Goal: Find specific page/section: Find specific page/section

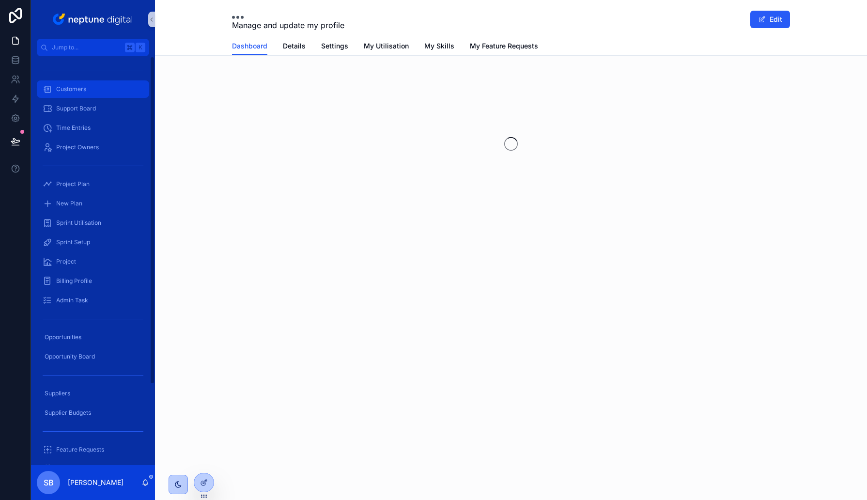
click at [75, 85] on span "Customers" at bounding box center [71, 89] width 30 height 8
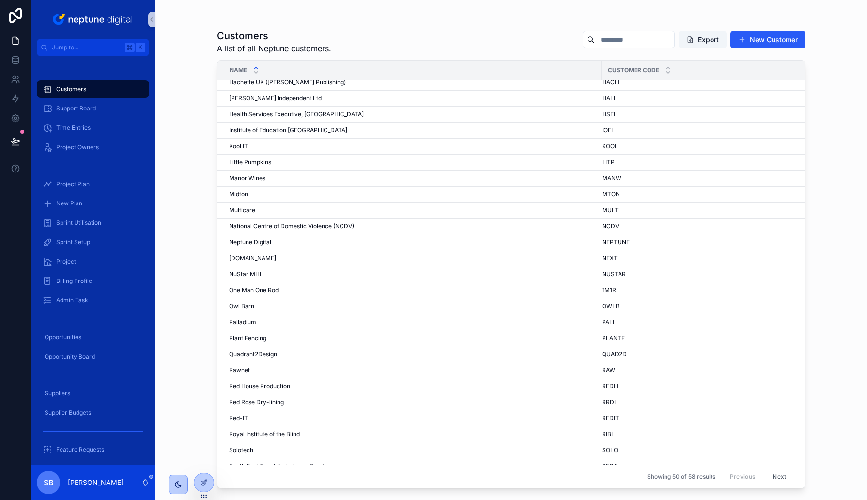
scroll to position [415, 0]
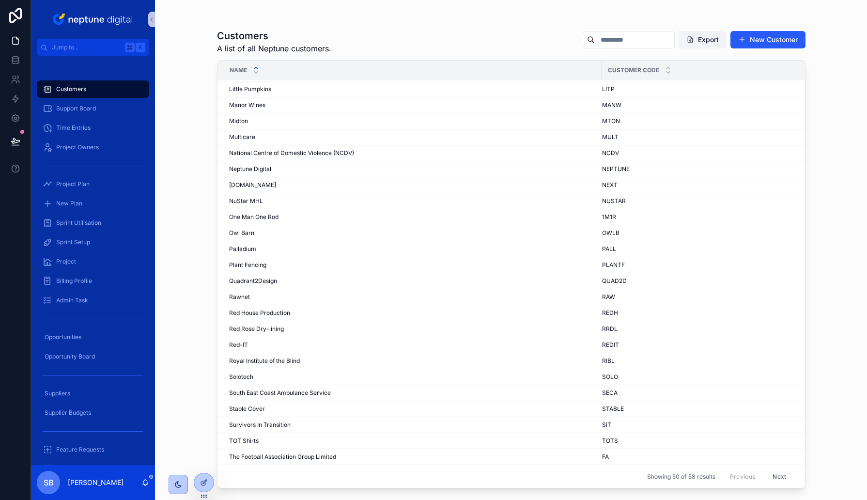
click at [796, 478] on div "Showing 50 of 58 results Previous Next" at bounding box center [512, 476] width 588 height 23
click at [782, 478] on button "Next" at bounding box center [779, 476] width 27 height 15
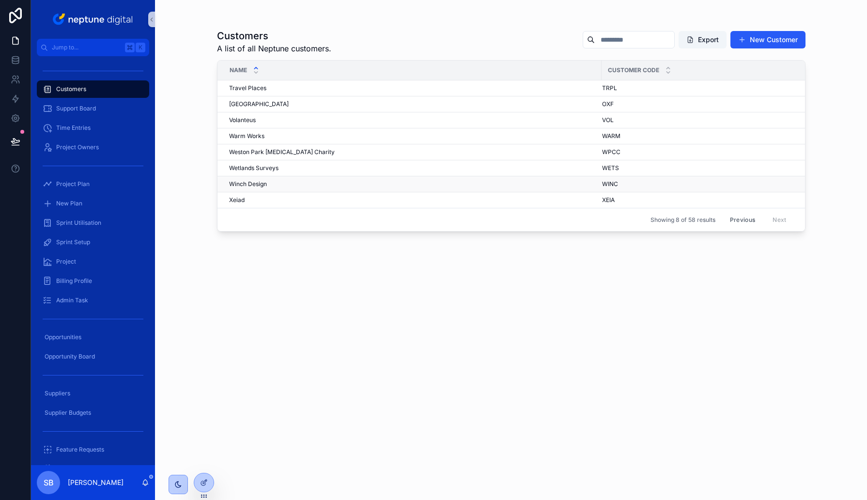
click at [240, 183] on span "Winch Design" at bounding box center [248, 184] width 38 height 8
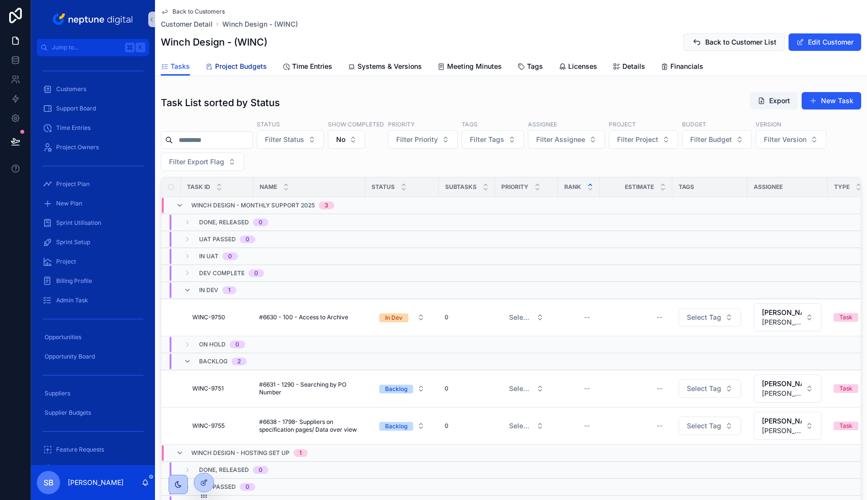
click at [237, 69] on span "Project Budgets" at bounding box center [241, 67] width 52 height 10
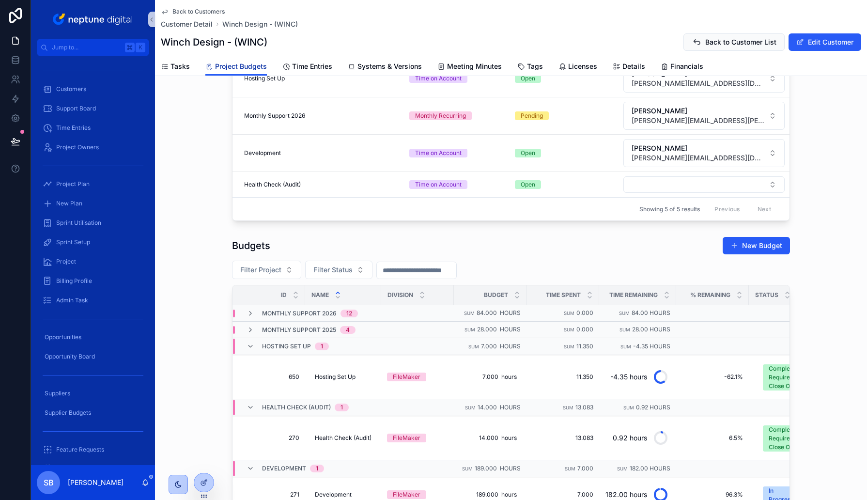
scroll to position [204, 0]
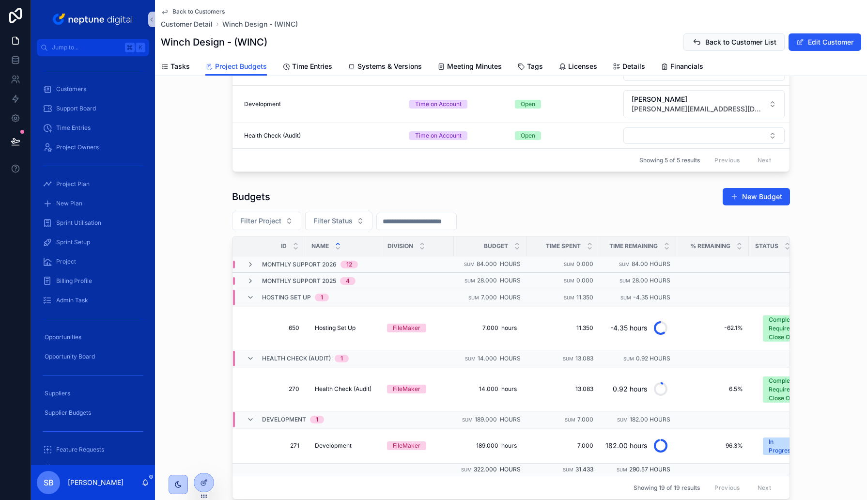
click at [242, 278] on div "Monthly Support 2025 4" at bounding box center [301, 281] width 132 height 8
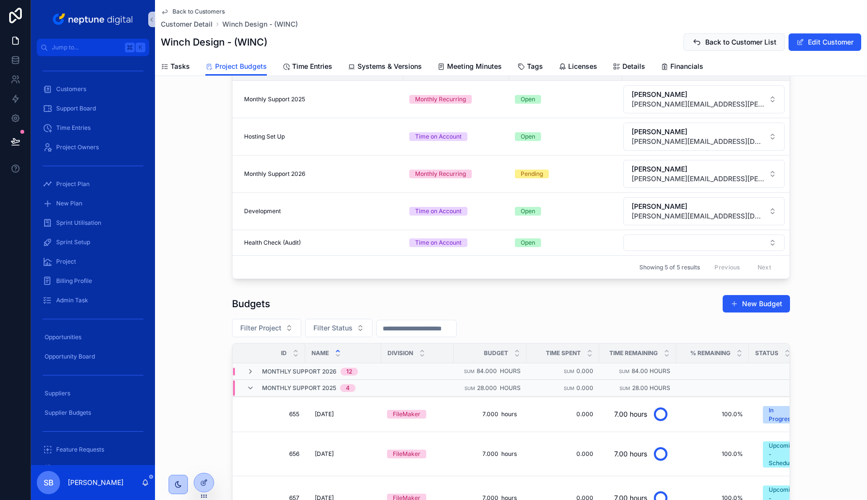
scroll to position [85, 0]
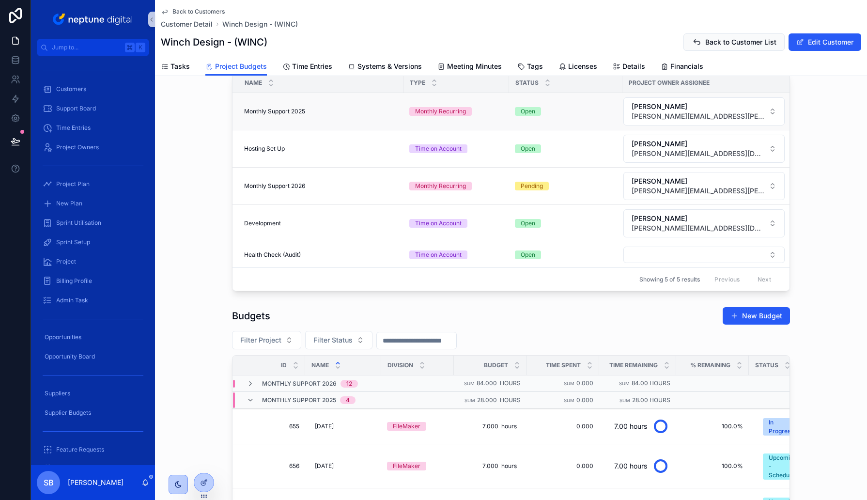
click at [306, 115] on td "Monthly Support 2025 Monthly Support 2025" at bounding box center [318, 111] width 171 height 37
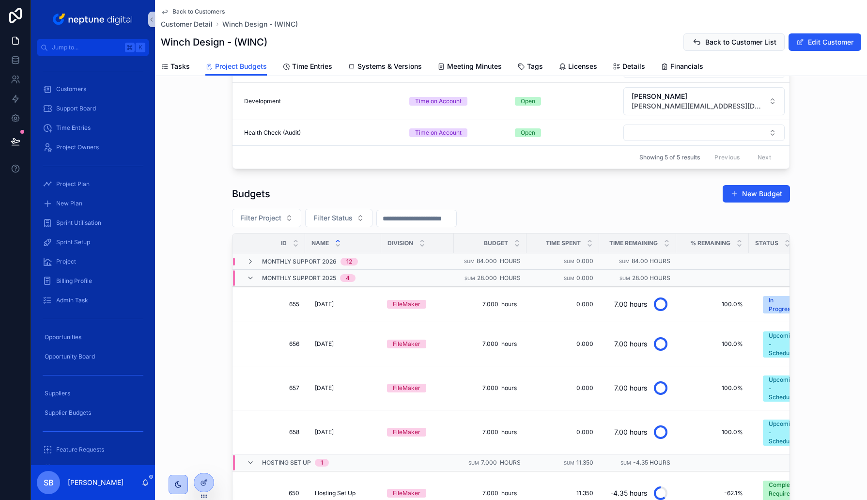
scroll to position [207, 0]
click at [538, 196] on div "Budgets New Budget" at bounding box center [511, 193] width 558 height 18
click at [199, 258] on div "Budgets New Budget Filter Project Filter Status Id Name Division Budget Time Sp…" at bounding box center [511, 396] width 712 height 432
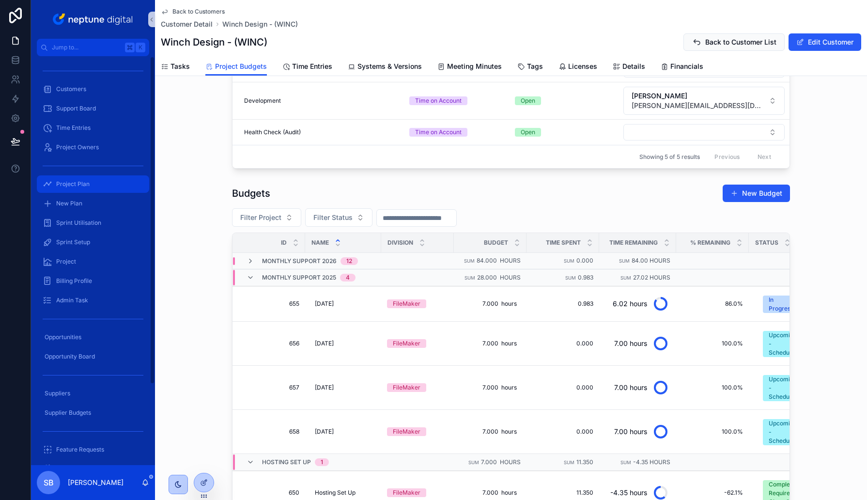
drag, startPoint x: 80, startPoint y: 186, endPoint x: 453, endPoint y: 251, distance: 379.2
click at [80, 186] on span "Project Plan" at bounding box center [72, 184] width 33 height 8
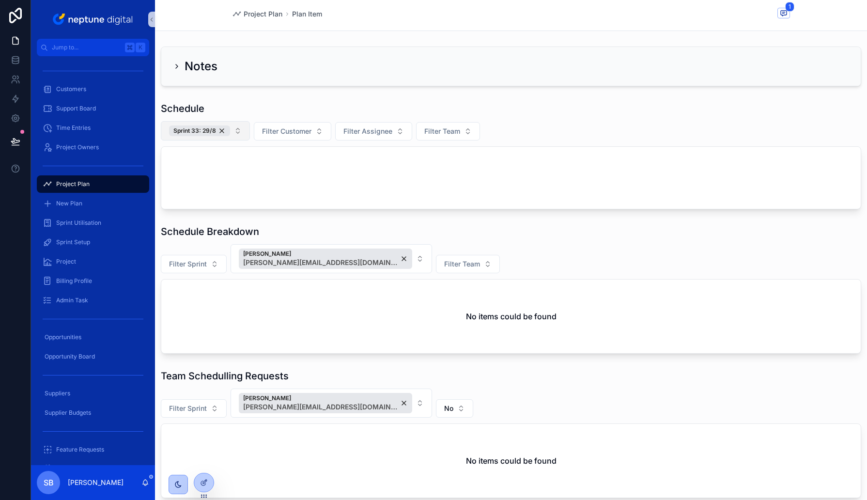
click at [242, 129] on button "Sprint 33: 29/8" at bounding box center [205, 130] width 89 height 19
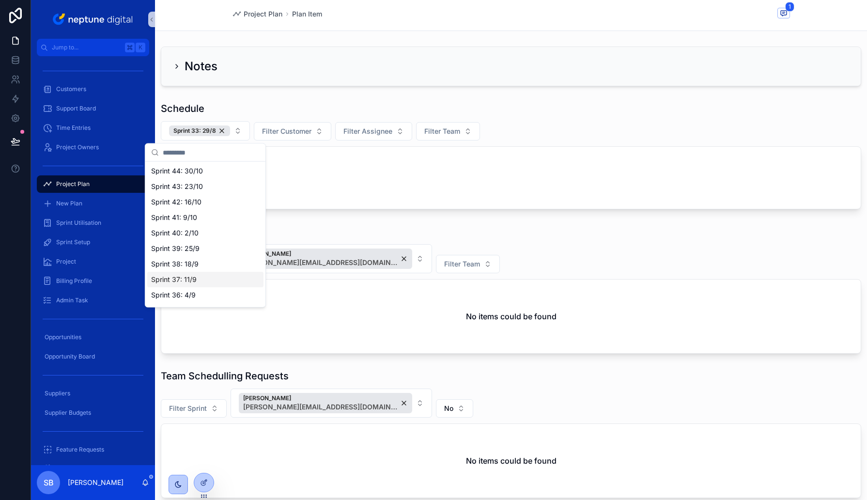
scroll to position [158, 0]
click at [194, 290] on span "Sprint 36: 4/9" at bounding box center [173, 292] width 45 height 10
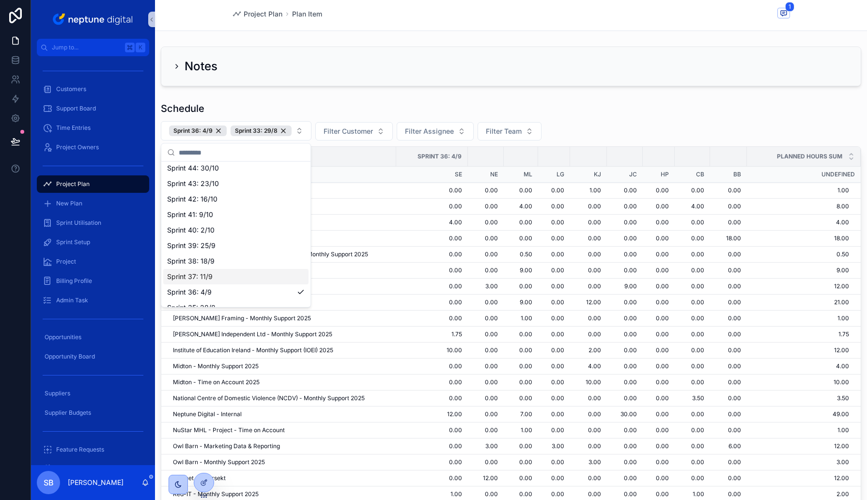
drag, startPoint x: 199, startPoint y: 275, endPoint x: 199, endPoint y: 268, distance: 6.8
click at [199, 275] on span "Sprint 37: 11/9" at bounding box center [190, 277] width 46 height 10
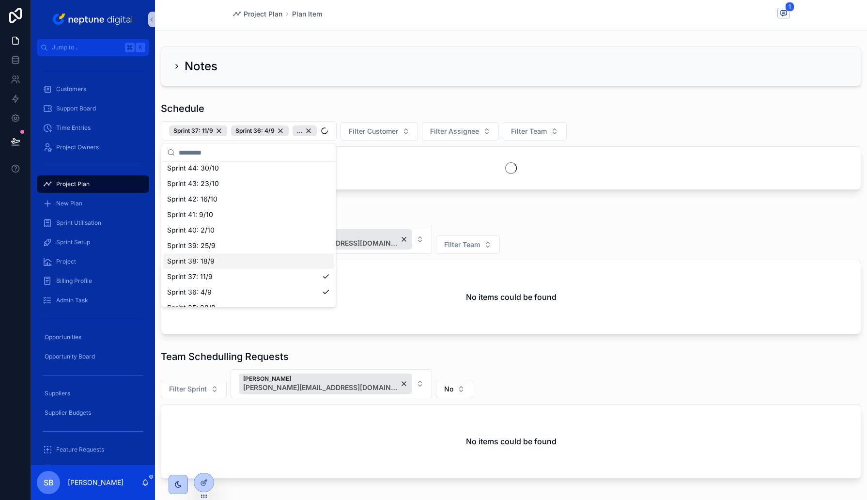
click at [201, 262] on span "Sprint 38: 18/9" at bounding box center [190, 261] width 47 height 10
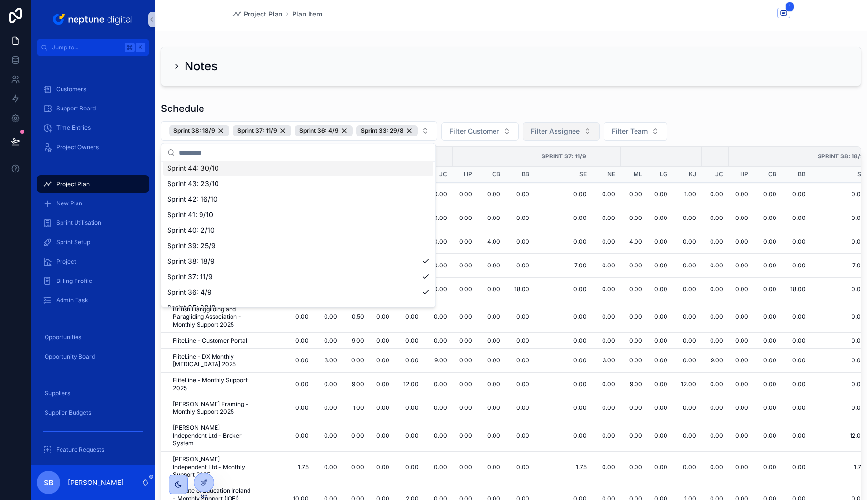
click at [556, 131] on span "Filter Assignee" at bounding box center [555, 131] width 49 height 10
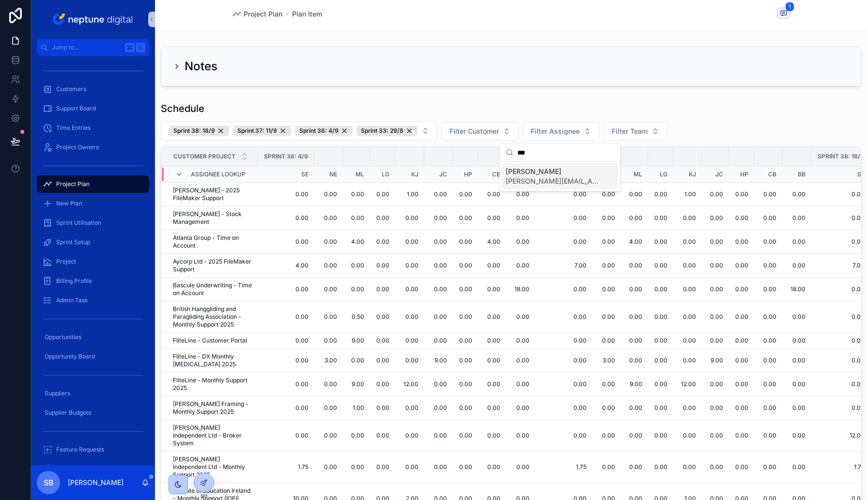
type input "***"
click at [522, 172] on span "[PERSON_NAME]" at bounding box center [554, 172] width 97 height 10
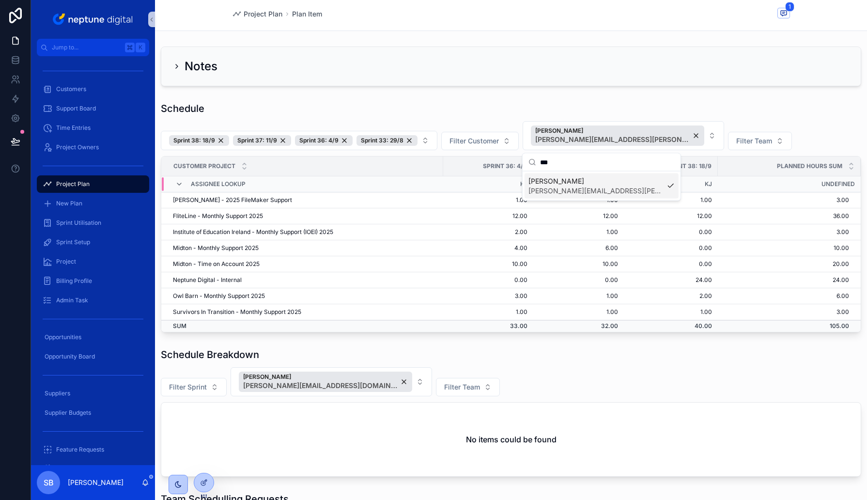
click at [515, 95] on div "Notes Schedule Sprint 38: 18/9 Sprint 37: 11/9 Sprint 36: 4/9 Sprint 33: 29/8 F…" at bounding box center [511, 334] width 712 height 582
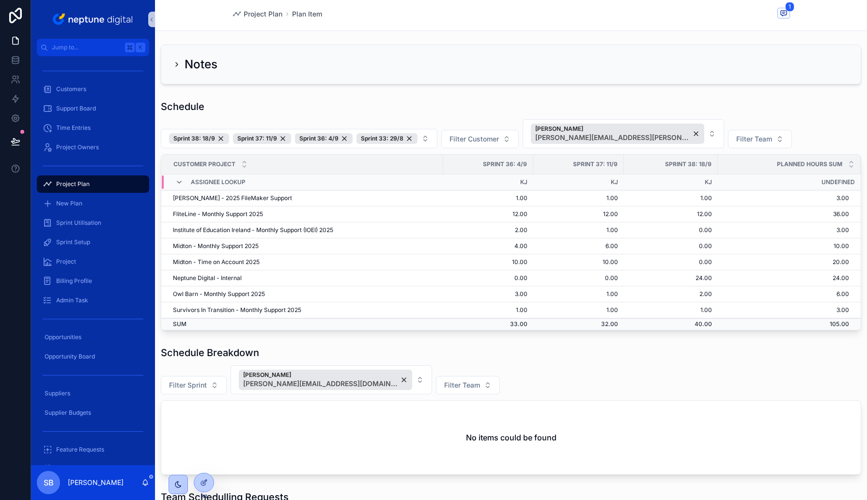
scroll to position [1, 0]
click at [482, 118] on div "Schedule Sprint 38: 18/9 Sprint 37: 11/9 Sprint 36: 4/9 Sprint 33: 29/8 Filter …" at bounding box center [511, 216] width 701 height 231
click at [665, 134] on button "[PERSON_NAME] [PERSON_NAME][EMAIL_ADDRESS][PERSON_NAME][DOMAIN_NAME]" at bounding box center [624, 134] width 202 height 29
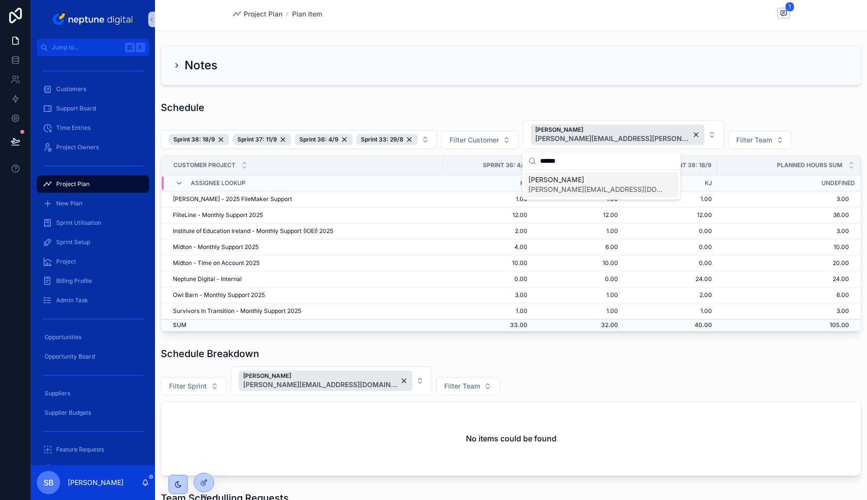
type input "******"
click at [600, 182] on span "[PERSON_NAME]" at bounding box center [596, 180] width 135 height 10
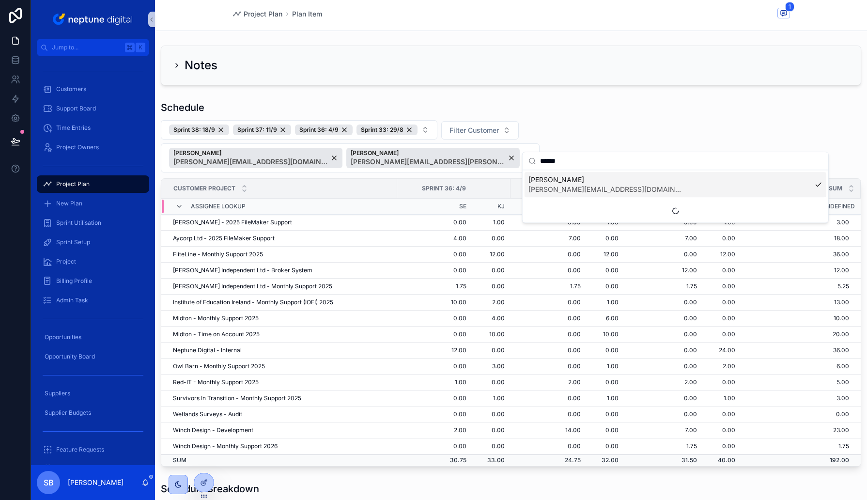
click at [513, 99] on div "Schedule Sprint 38: 18/9 Sprint 37: 11/9 Sprint 36: 4/9 Sprint 33: 29/8 Filter …" at bounding box center [511, 284] width 712 height 374
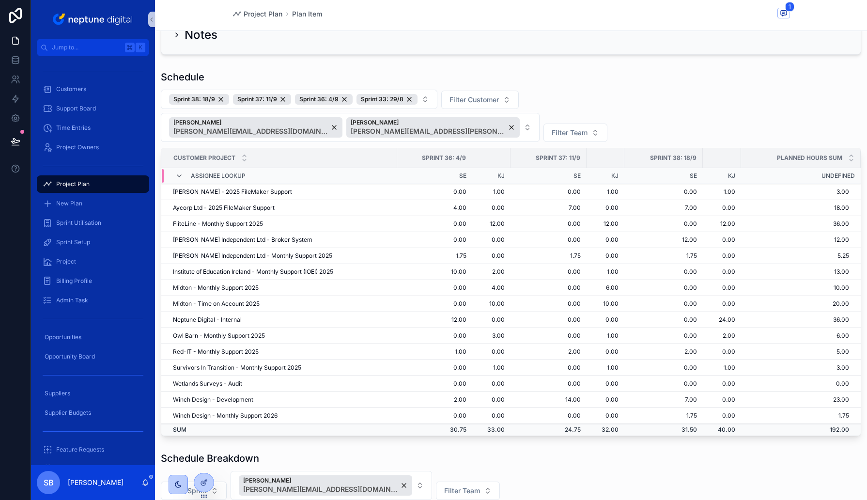
scroll to position [28, 0]
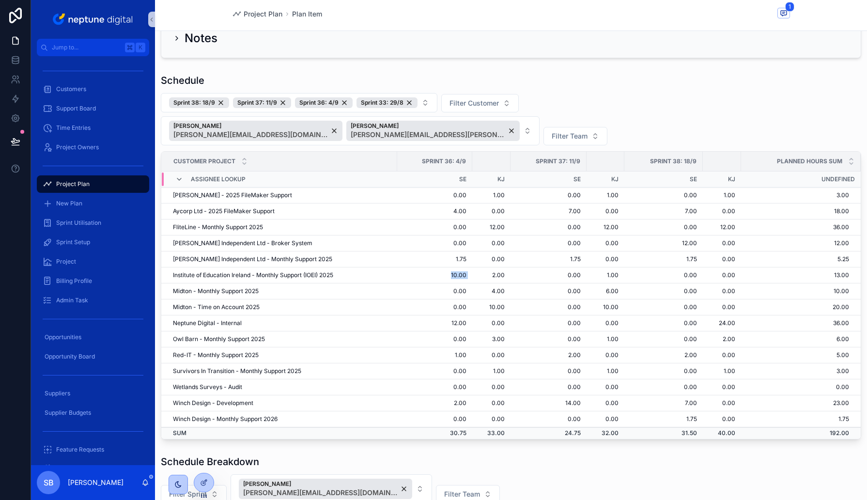
drag, startPoint x: 455, startPoint y: 275, endPoint x: 491, endPoint y: 276, distance: 35.9
click at [491, 276] on tr "Institute of Education Ireland - Monthly Support (IOEI) 2025 10.00 2.00 0.00 1.…" at bounding box center [511, 275] width 700 height 16
click at [538, 136] on div "Sprint 38: 18/9 Sprint 37: 11/9 Sprint 36: 4/9 Sprint 33: 29/8 Filter Customer …" at bounding box center [511, 120] width 701 height 52
drag, startPoint x: 800, startPoint y: 109, endPoint x: 739, endPoint y: 112, distance: 61.6
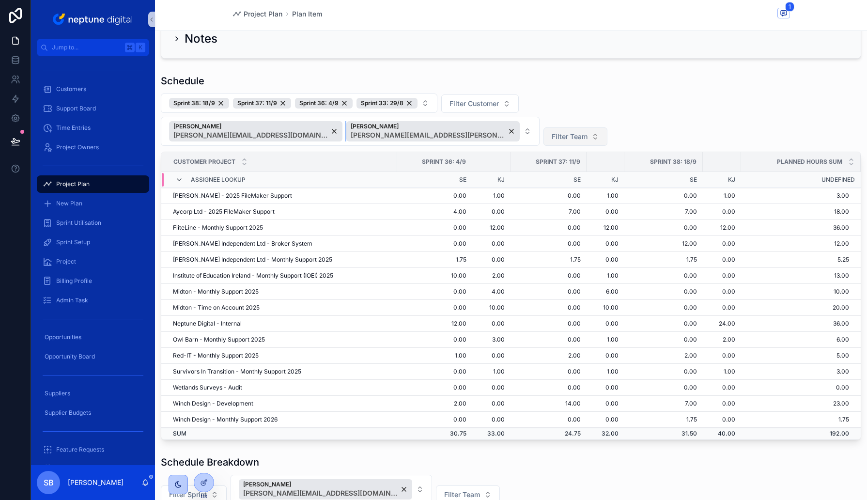
click at [520, 121] on div "[PERSON_NAME] [PERSON_NAME][EMAIL_ADDRESS][PERSON_NAME][DOMAIN_NAME]" at bounding box center [432, 131] width 173 height 20
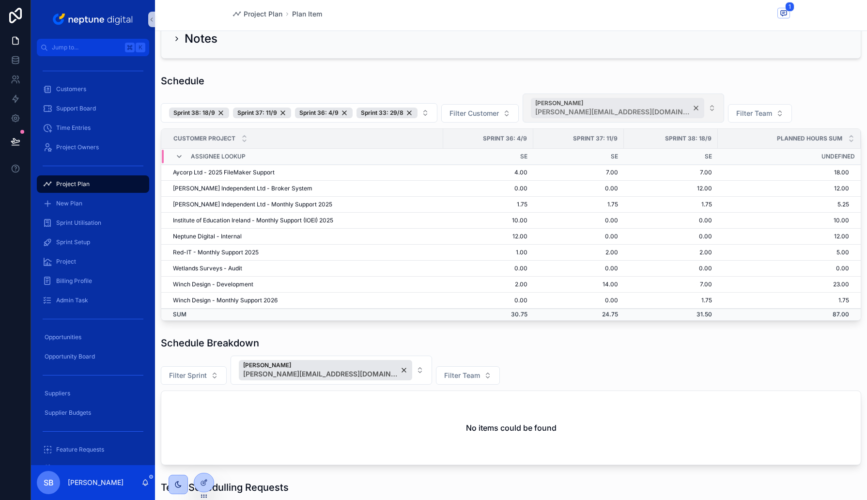
click at [669, 107] on div "[PERSON_NAME] [PERSON_NAME][EMAIL_ADDRESS][DOMAIN_NAME]" at bounding box center [617, 108] width 173 height 20
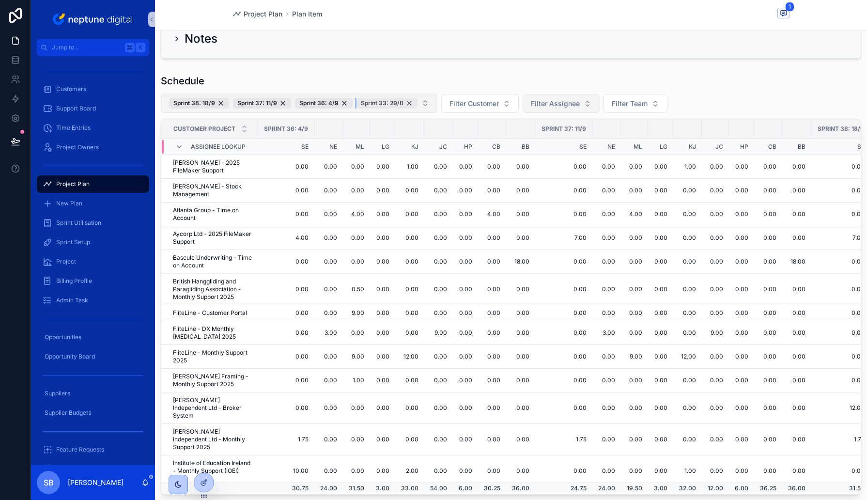
click at [409, 104] on div "Sprint 33: 29/8" at bounding box center [387, 103] width 61 height 11
click at [590, 104] on button "Filter Team" at bounding box center [571, 103] width 64 height 18
drag, startPoint x: 534, startPoint y: 143, endPoint x: 672, endPoint y: 103, distance: 142.9
click at [534, 144] on div "FM" at bounding box center [570, 144] width 116 height 16
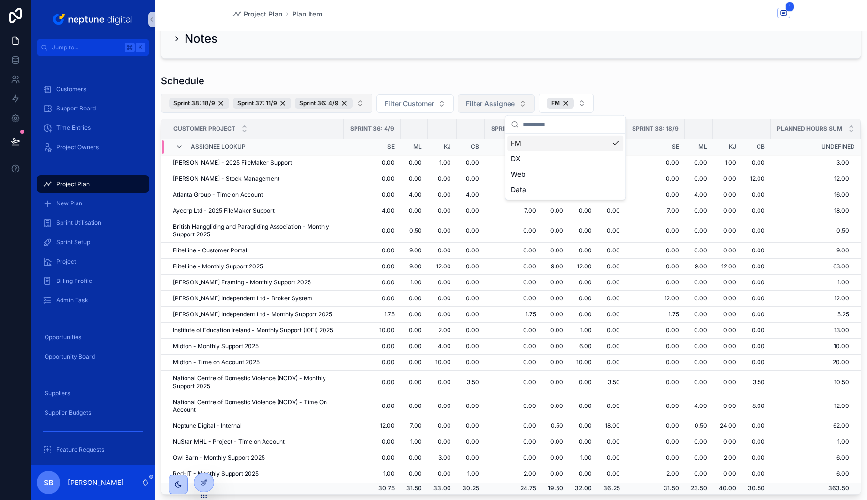
click at [671, 84] on div "Schedule" at bounding box center [511, 81] width 701 height 14
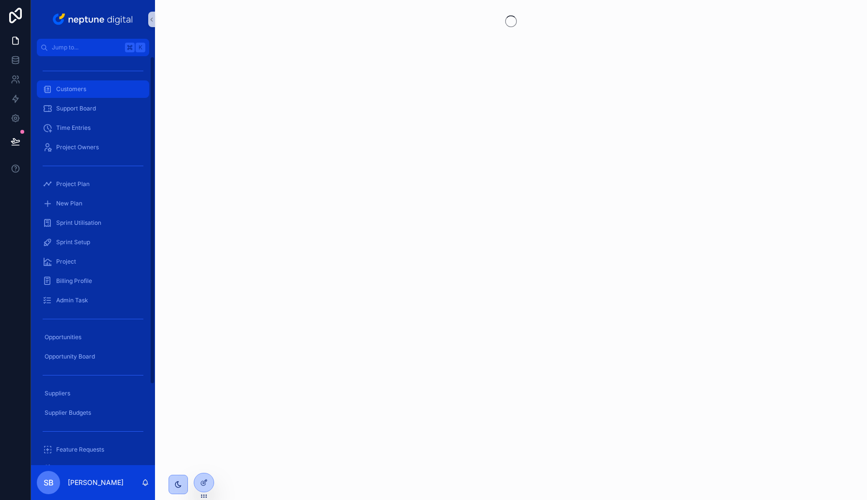
click at [82, 83] on div "Customers" at bounding box center [93, 89] width 101 height 16
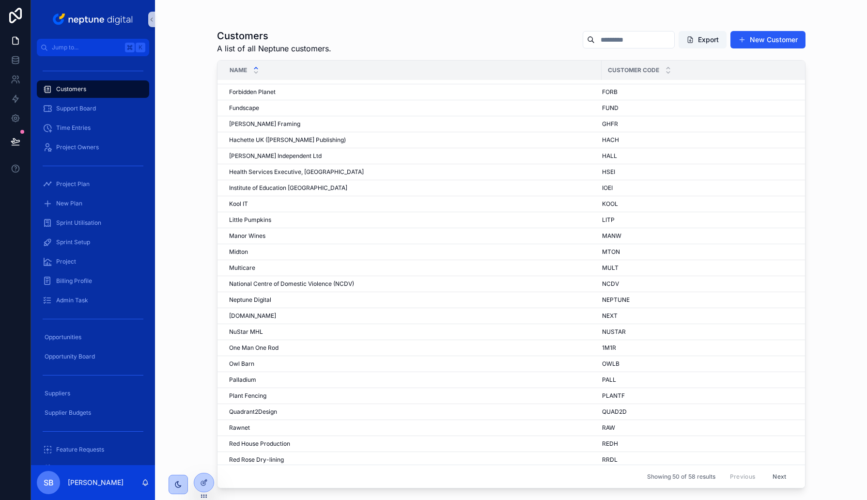
scroll to position [313, 0]
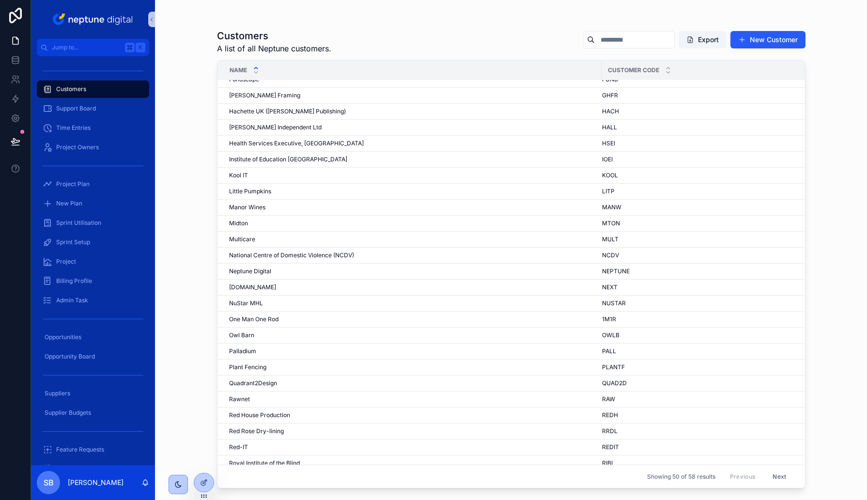
click at [772, 474] on button "Next" at bounding box center [779, 476] width 27 height 15
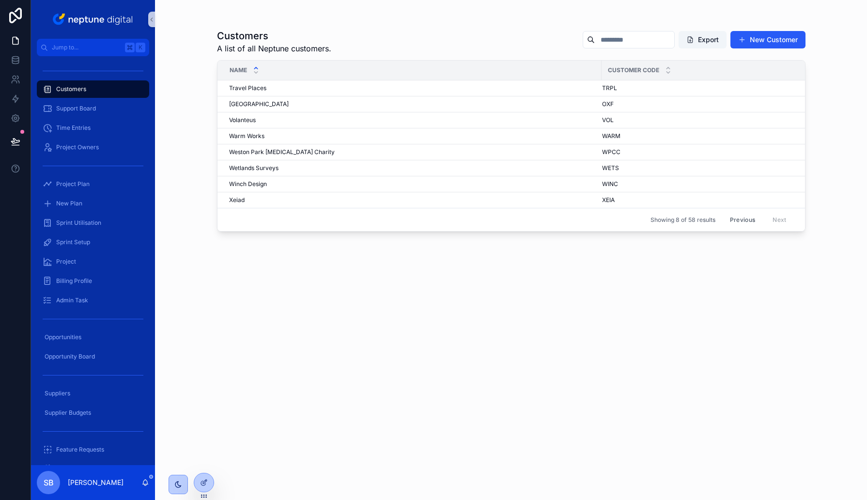
click at [740, 221] on button "Previous" at bounding box center [742, 219] width 39 height 15
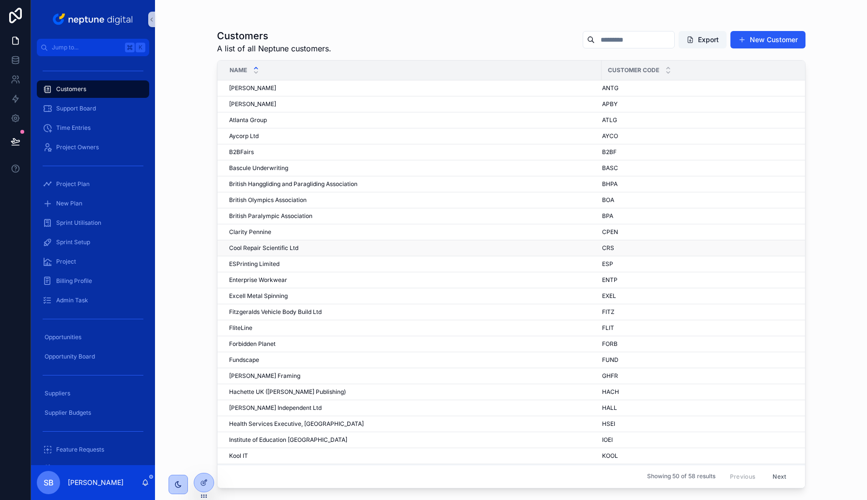
scroll to position [34, 0]
click at [281, 438] on span "Institute of Education [GEOGRAPHIC_DATA]" at bounding box center [288, 438] width 118 height 8
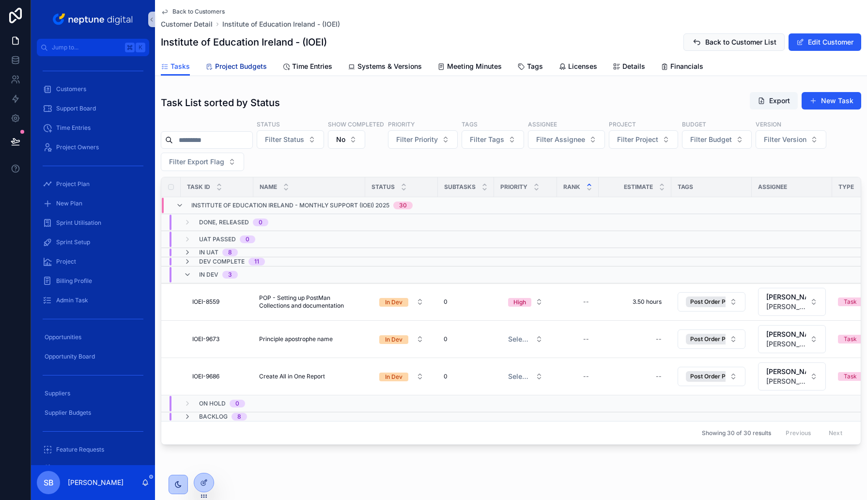
click at [242, 73] on link "Project Budgets" at bounding box center [236, 67] width 62 height 19
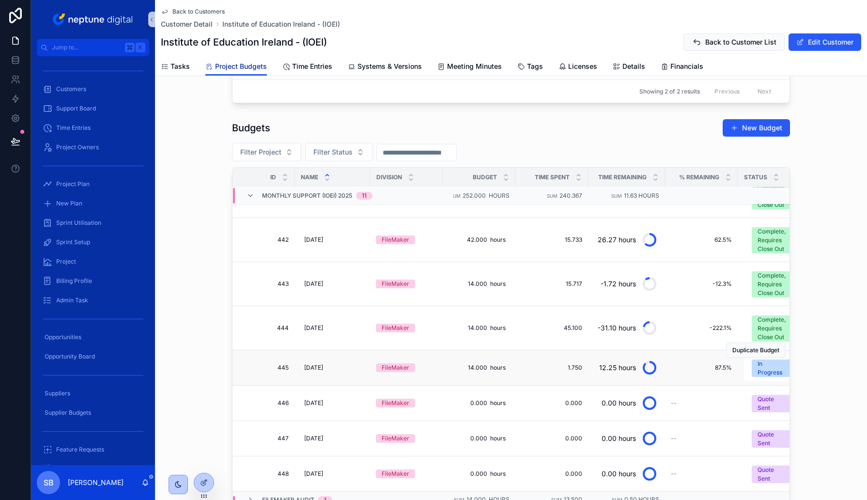
scroll to position [163, 10]
